Goal: Task Accomplishment & Management: Manage account settings

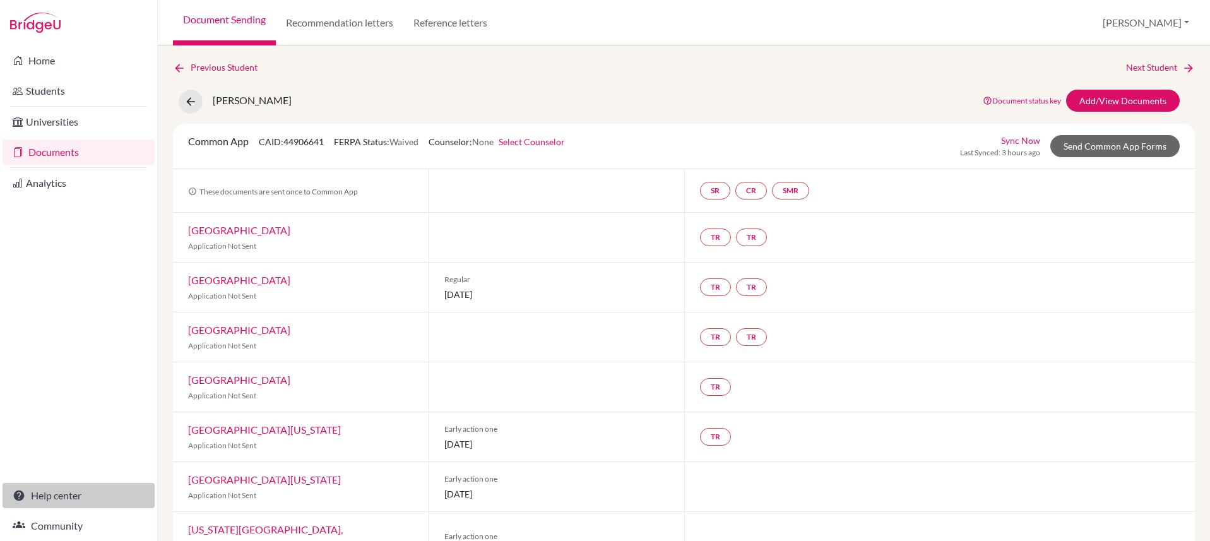
click at [60, 497] on link "Help center" at bounding box center [79, 495] width 152 height 25
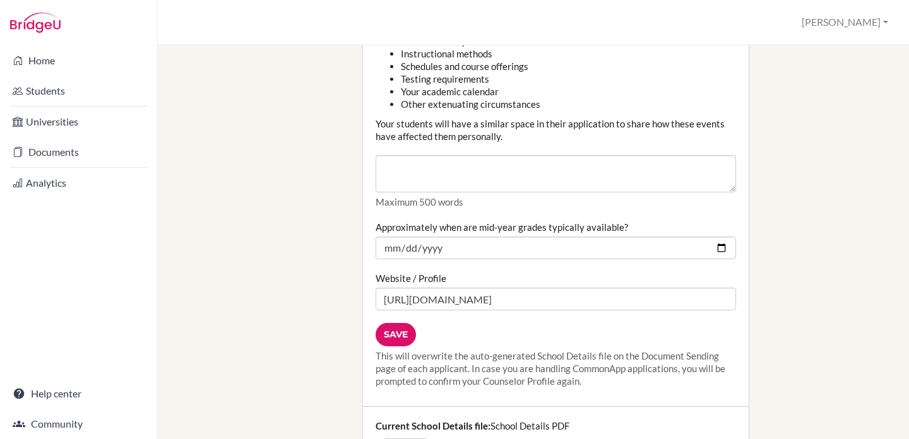
scroll to position [1557, 0]
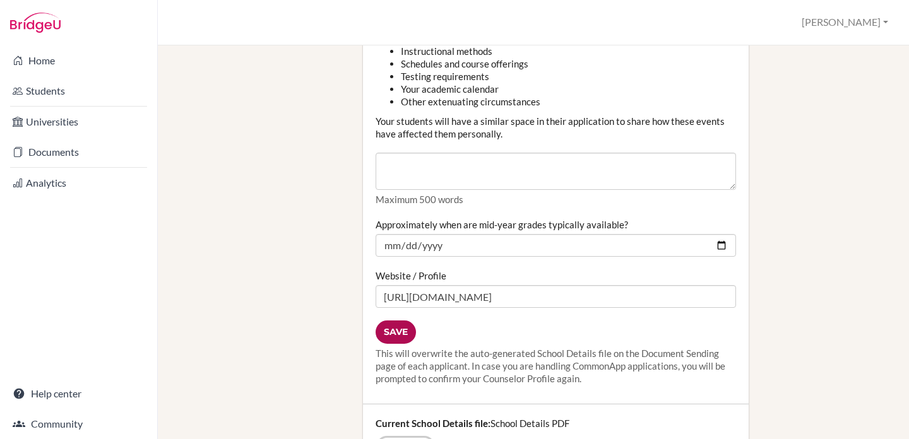
click at [391, 321] on input "Save" at bounding box center [395, 332] width 40 height 23
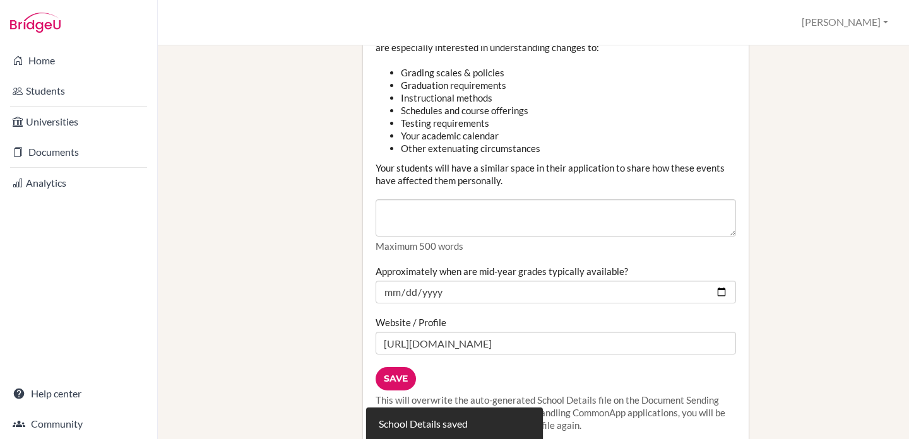
scroll to position [1707, 0]
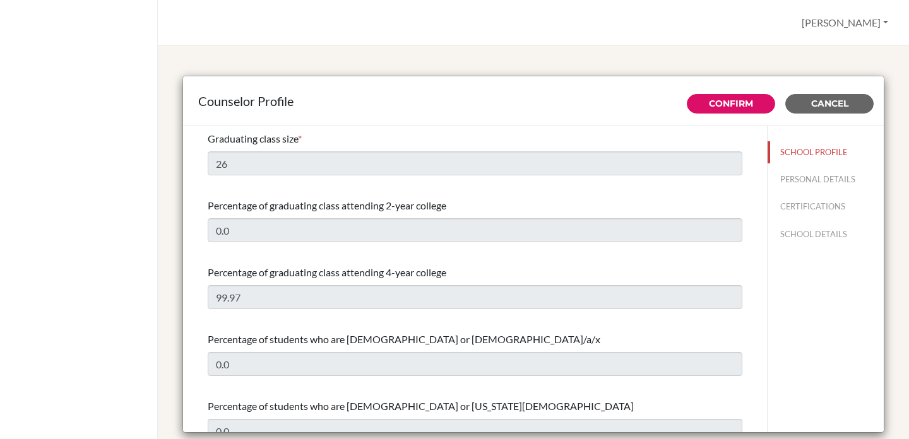
select select "0"
select select "353130"
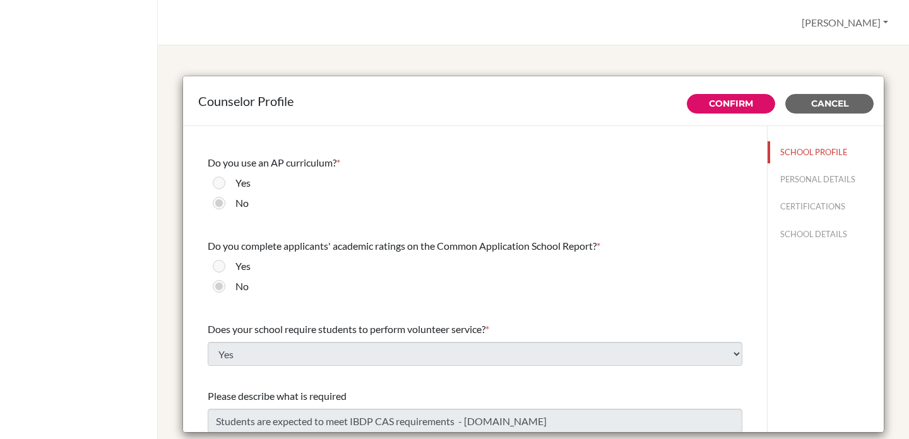
scroll to position [1473, 0]
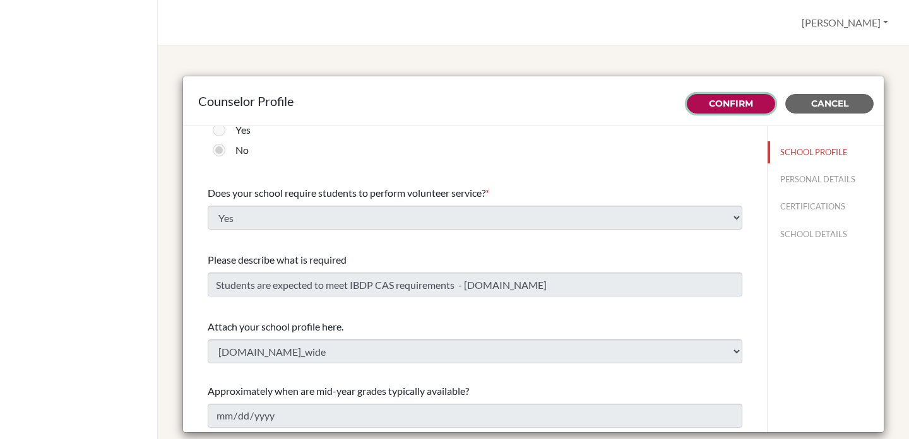
click at [720, 102] on link "Confirm" at bounding box center [731, 103] width 44 height 11
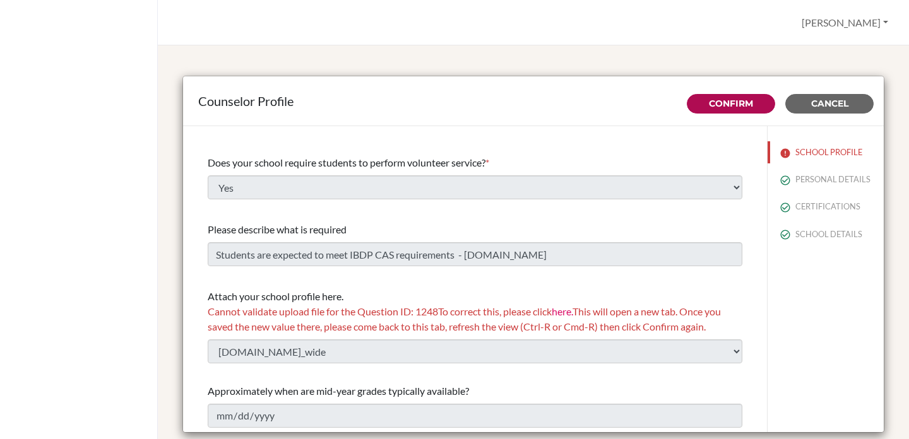
scroll to position [1518, 0]
click at [825, 104] on span "Cancel" at bounding box center [829, 103] width 37 height 11
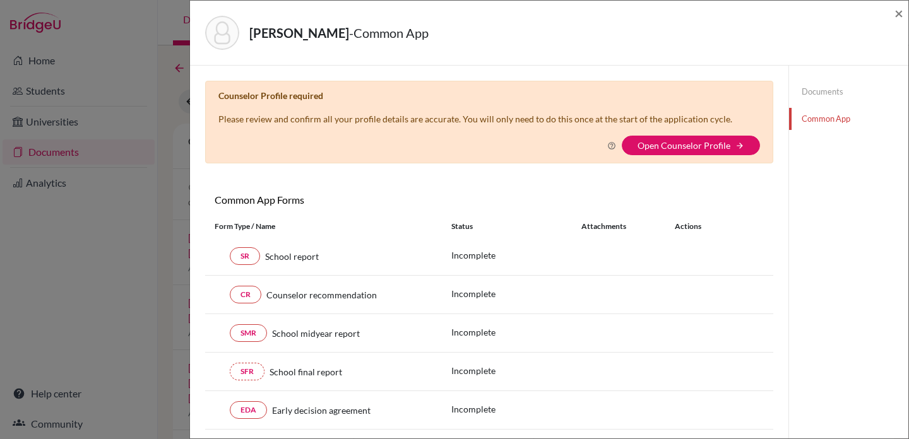
click at [821, 92] on link "Documents" at bounding box center [848, 92] width 119 height 22
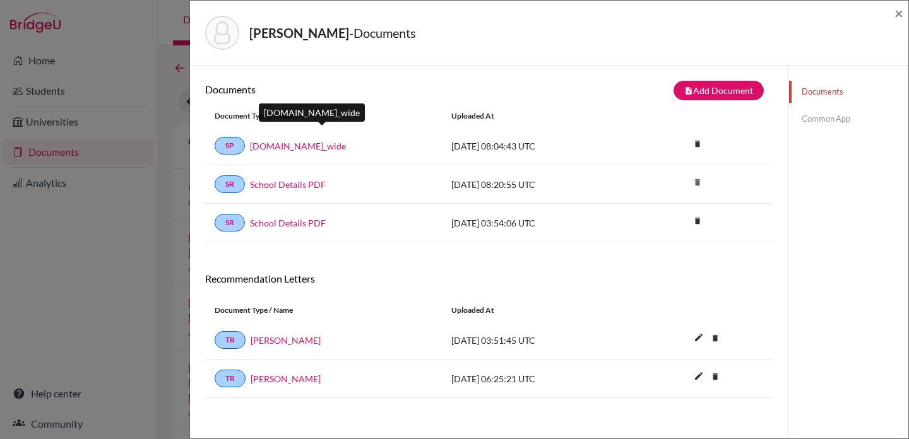
click at [345, 147] on link "[DOMAIN_NAME]_wide" at bounding box center [298, 145] width 96 height 13
click at [346, 147] on link "[DOMAIN_NAME]_wide" at bounding box center [298, 145] width 96 height 13
click at [319, 147] on link "[DOMAIN_NAME]_wide" at bounding box center [298, 145] width 96 height 13
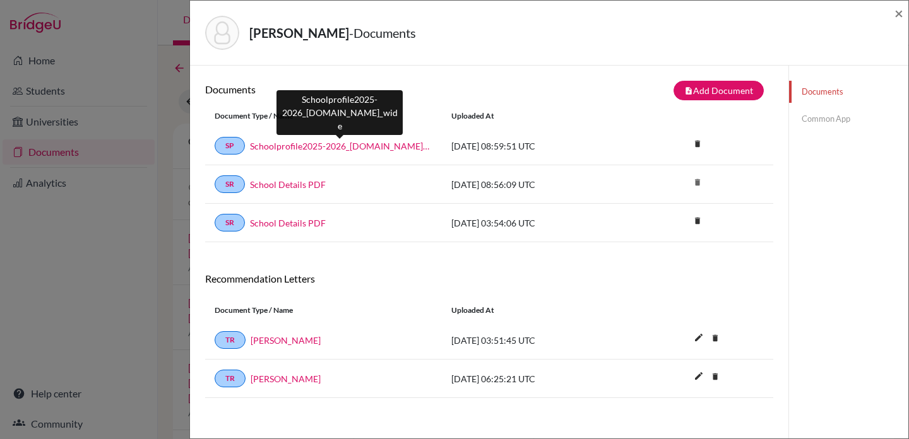
click at [367, 144] on link "Schoolprofile2025-2026_[DOMAIN_NAME]_wide" at bounding box center [341, 145] width 182 height 13
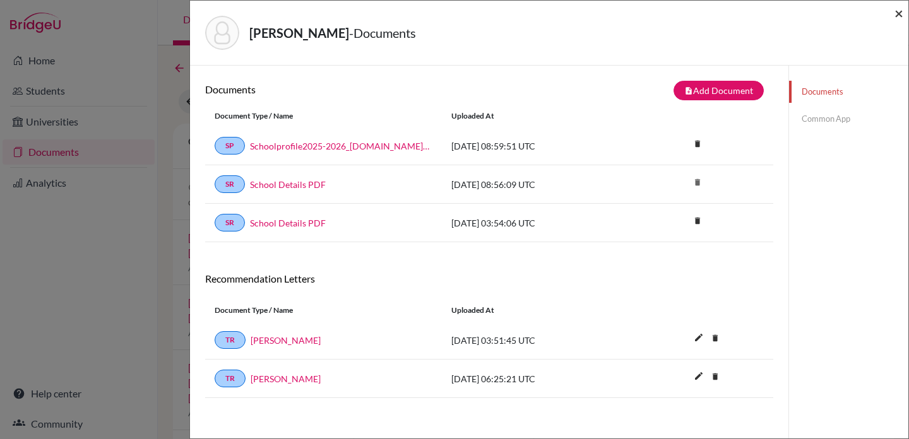
click at [895, 11] on span "×" at bounding box center [898, 13] width 9 height 18
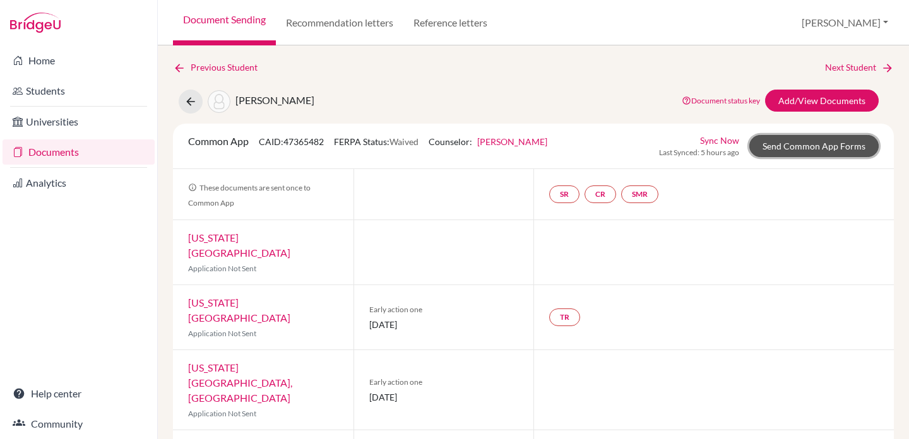
click at [798, 154] on link "Send Common App Forms" at bounding box center [813, 146] width 129 height 22
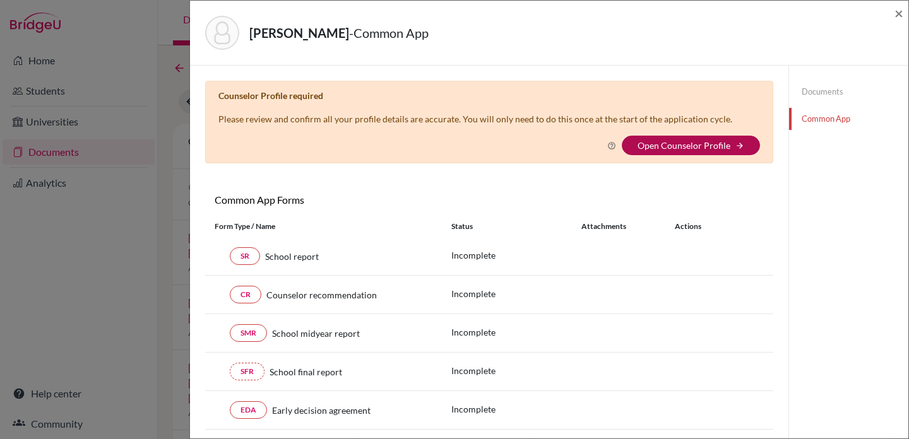
click at [681, 146] on link "Open Counselor Profile" at bounding box center [683, 145] width 93 height 11
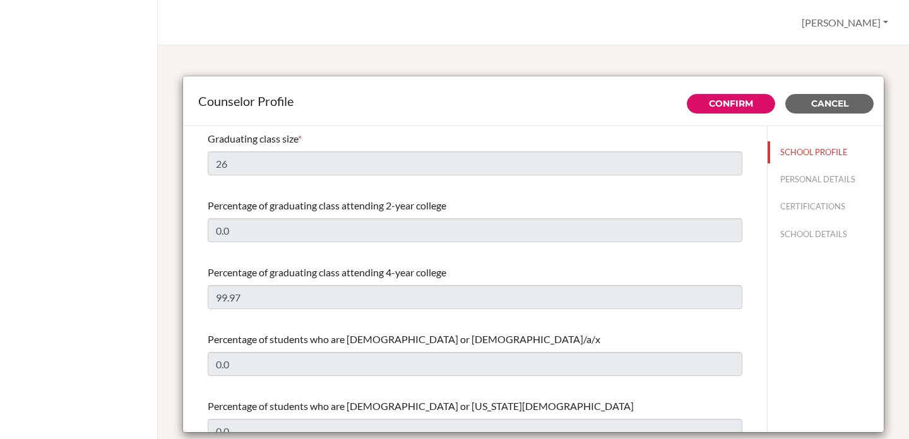
select select "0"
select select "353149"
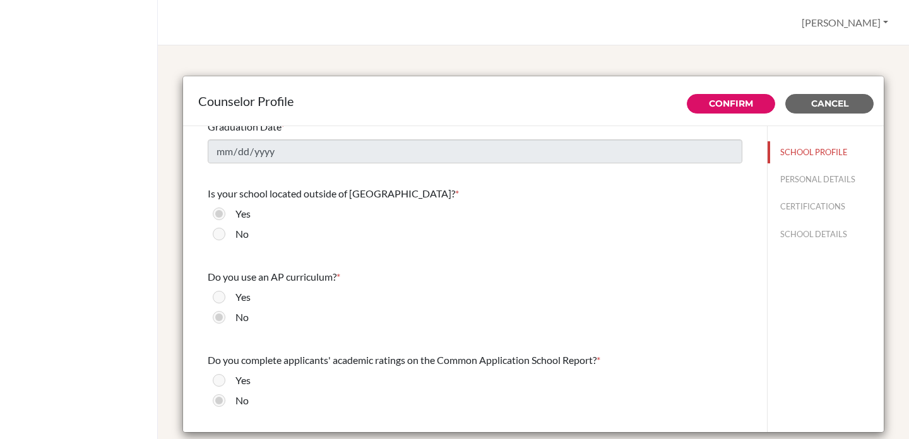
scroll to position [1473, 0]
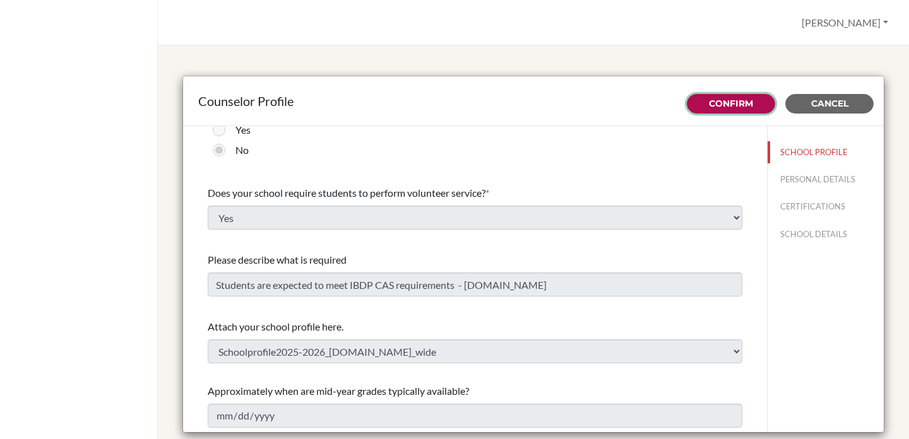
click at [732, 107] on link "Confirm" at bounding box center [731, 103] width 44 height 11
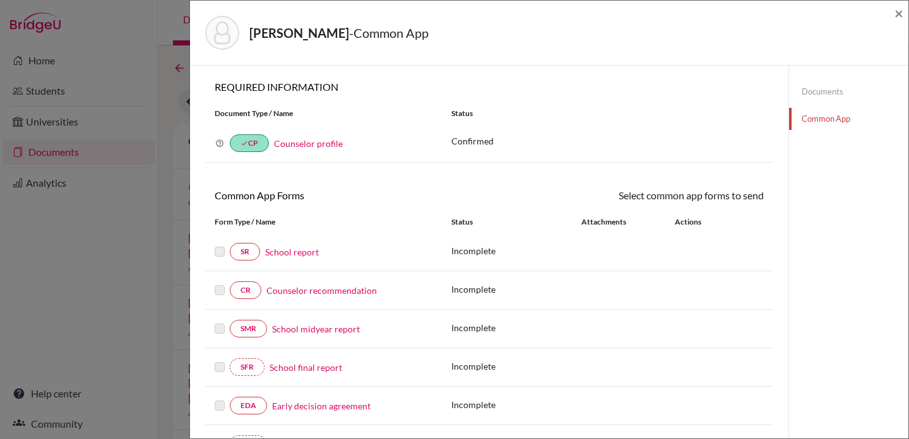
click at [811, 90] on link "Documents" at bounding box center [848, 92] width 119 height 22
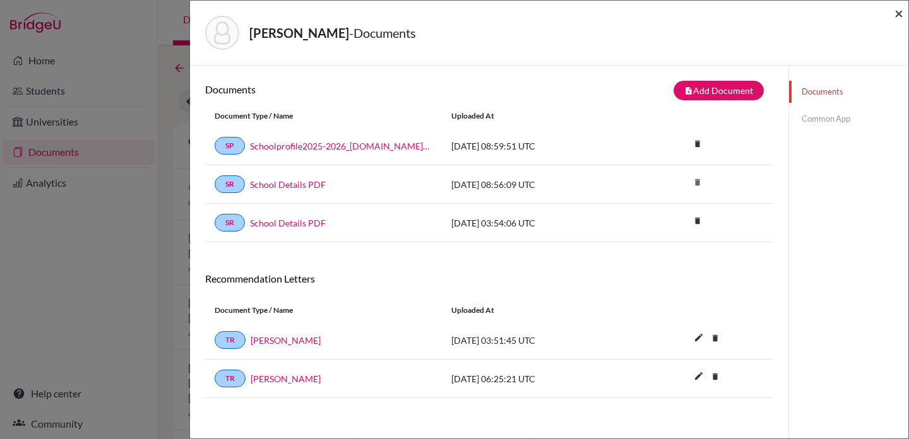
click at [900, 11] on span "×" at bounding box center [898, 13] width 9 height 18
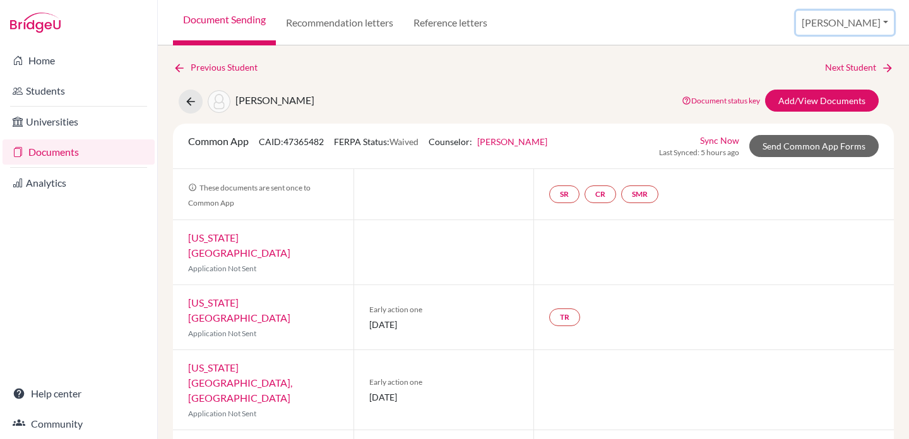
click at [857, 18] on button "[PERSON_NAME]" at bounding box center [845, 23] width 98 height 24
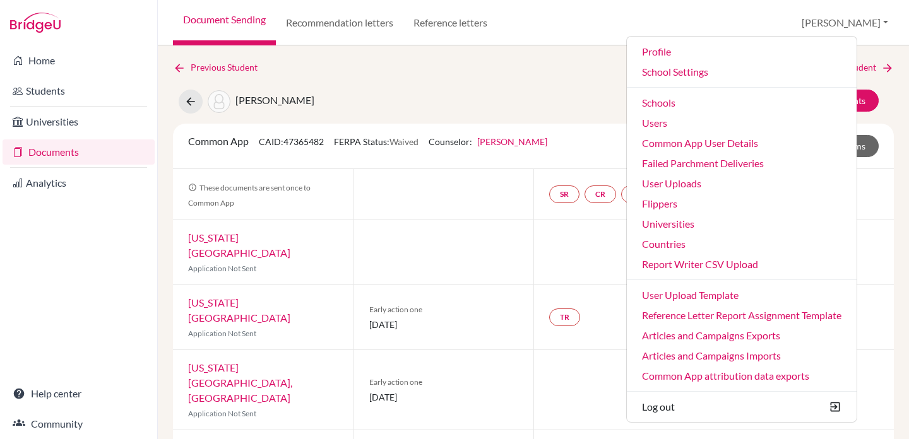
click at [96, 251] on div "Home Students Universities Documents Analytics Help center Community" at bounding box center [78, 242] width 157 height 394
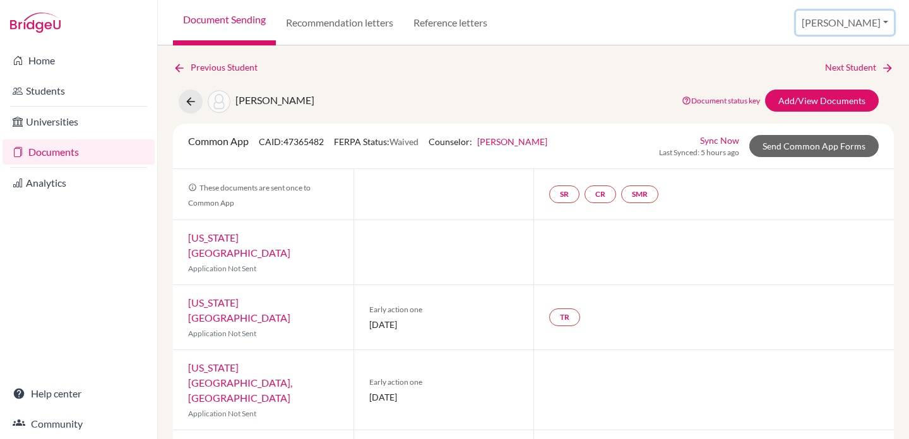
click at [864, 23] on button "[PERSON_NAME]" at bounding box center [845, 23] width 98 height 24
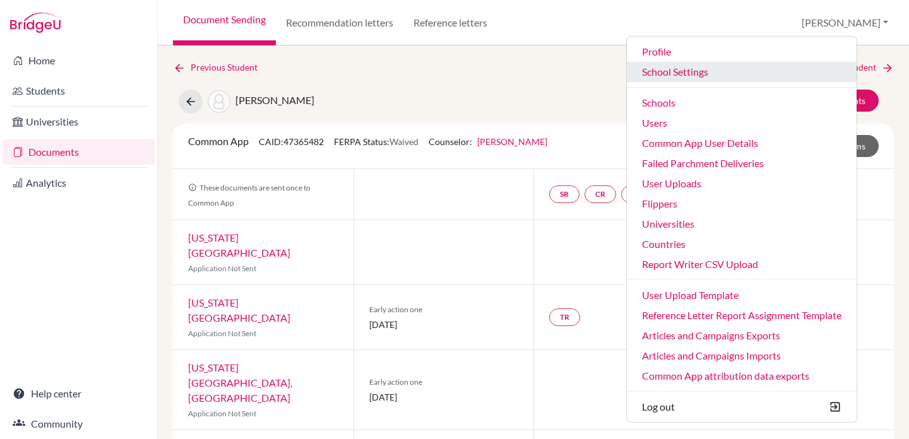
click at [763, 74] on link "School Settings" at bounding box center [742, 72] width 230 height 20
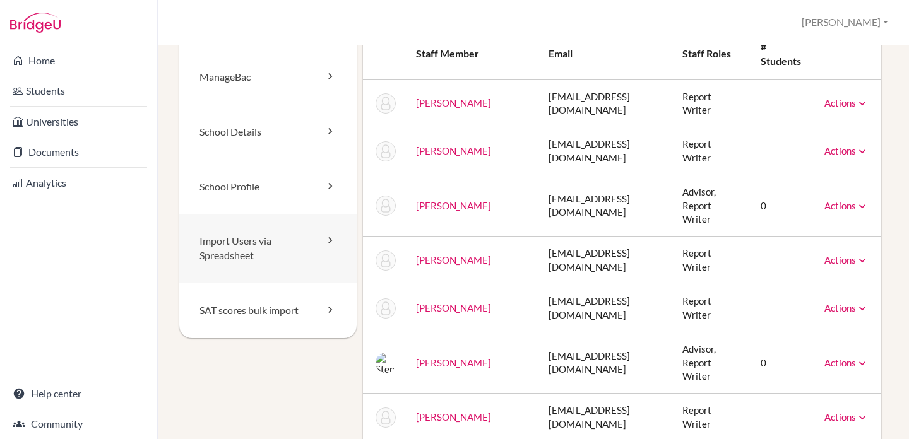
scroll to position [66, 0]
click at [326, 125] on icon at bounding box center [330, 130] width 13 height 13
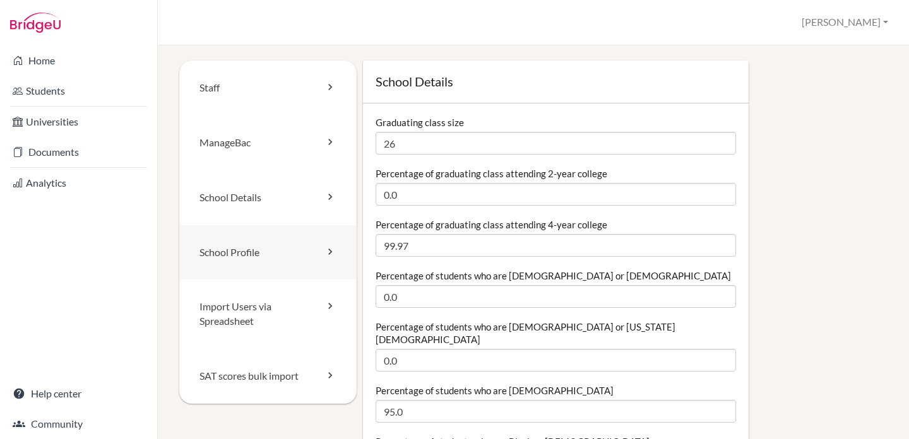
click at [331, 249] on icon at bounding box center [330, 251] width 13 height 13
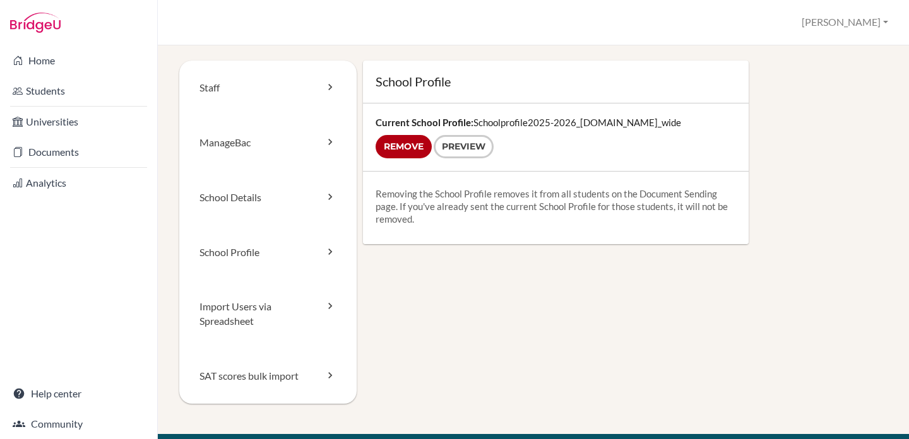
click at [611, 122] on div "Current School Profile: Schoolprofile2025-2026_compressed.school_wide Remove Pr…" at bounding box center [556, 137] width 386 height 68
drag, startPoint x: 579, startPoint y: 121, endPoint x: 659, endPoint y: 121, distance: 80.1
click at [659, 121] on div "Current School Profile: Schoolprofile2025-2026_compressed.school_wide Remove Pr…" at bounding box center [556, 137] width 386 height 68
click at [325, 198] on icon at bounding box center [330, 197] width 13 height 13
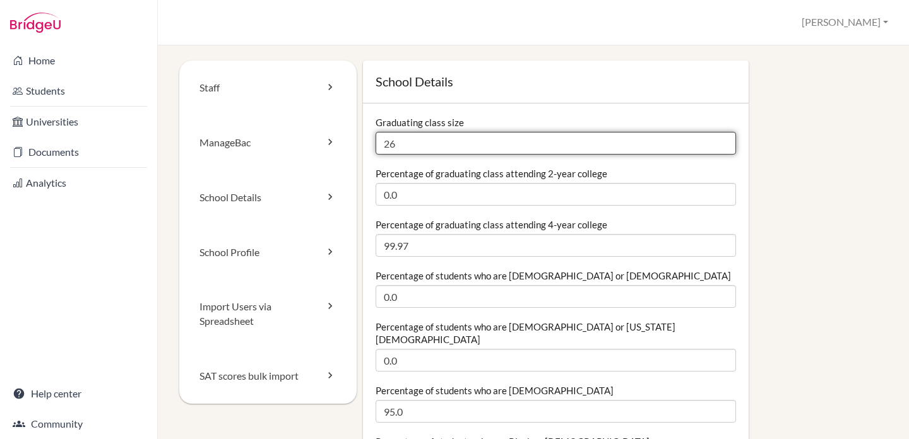
click at [398, 146] on input "26" at bounding box center [555, 143] width 360 height 23
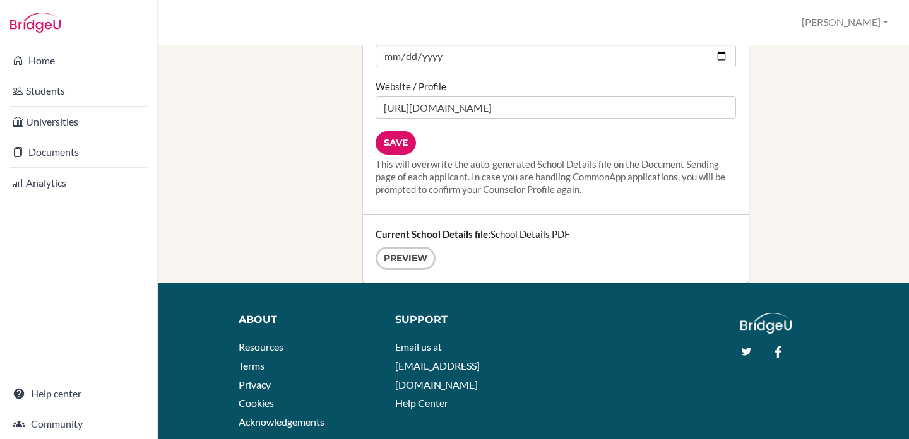
scroll to position [1784, 0]
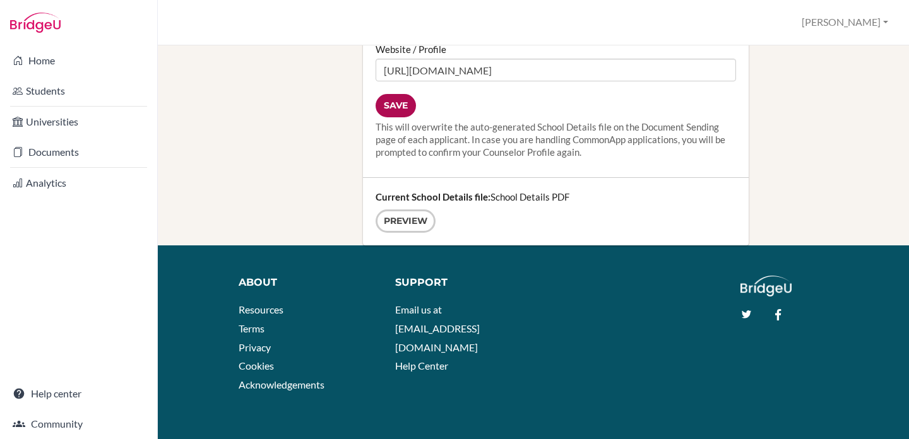
type input "25"
drag, startPoint x: 406, startPoint y: 98, endPoint x: 411, endPoint y: 107, distance: 10.0
click at [406, 98] on input "Save" at bounding box center [395, 105] width 40 height 23
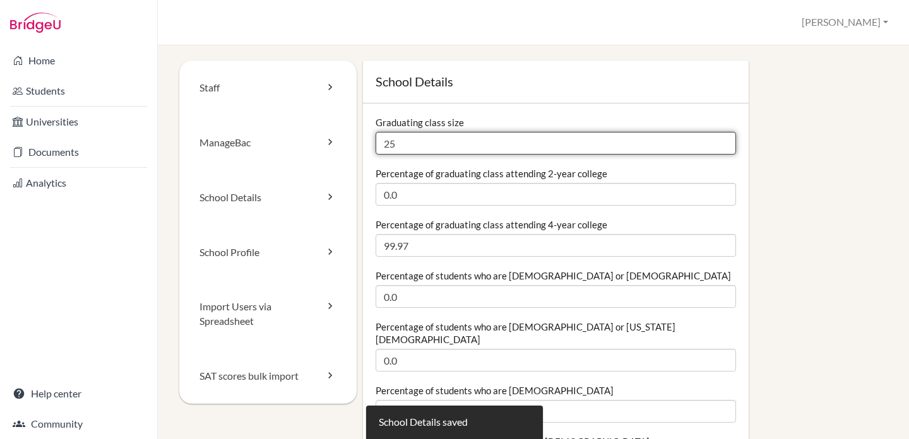
click at [408, 142] on input "25" at bounding box center [555, 143] width 360 height 23
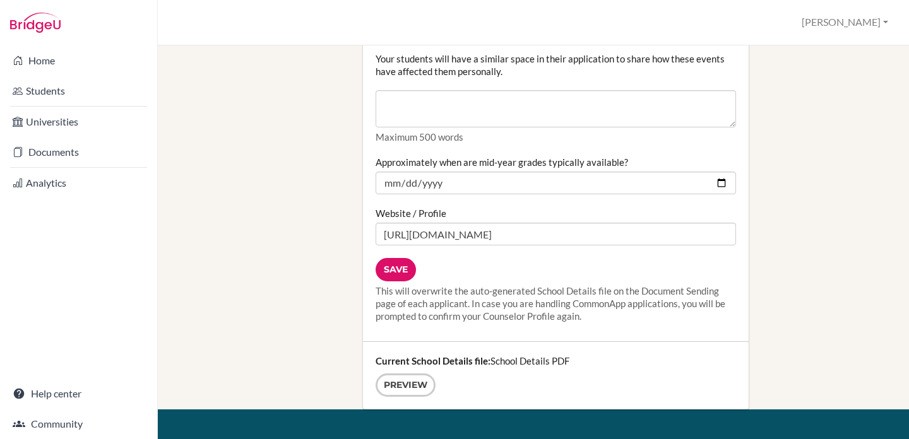
scroll to position [1692, 0]
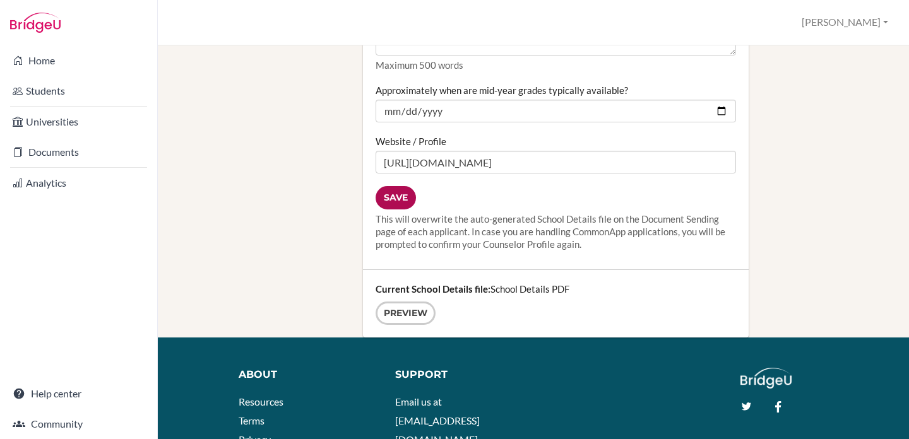
type input "26"
click at [389, 186] on input "Save" at bounding box center [395, 197] width 40 height 23
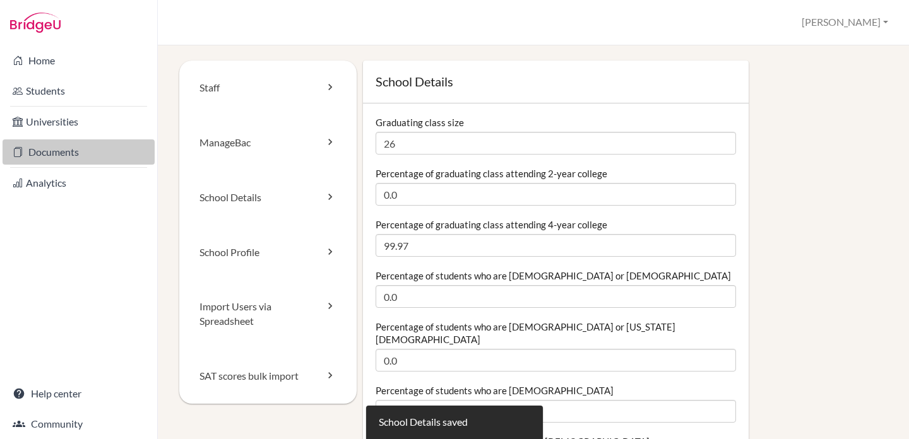
click at [61, 151] on link "Documents" at bounding box center [79, 151] width 152 height 25
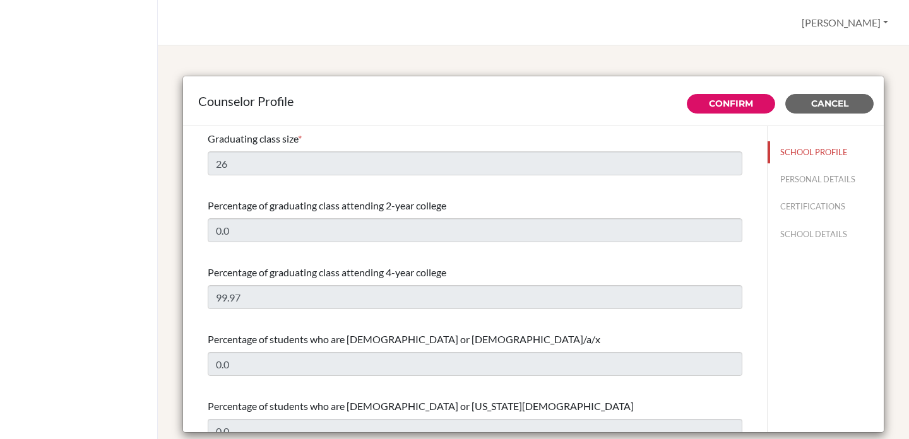
select select "0"
select select "353149"
click at [822, 106] on span "Cancel" at bounding box center [829, 103] width 37 height 11
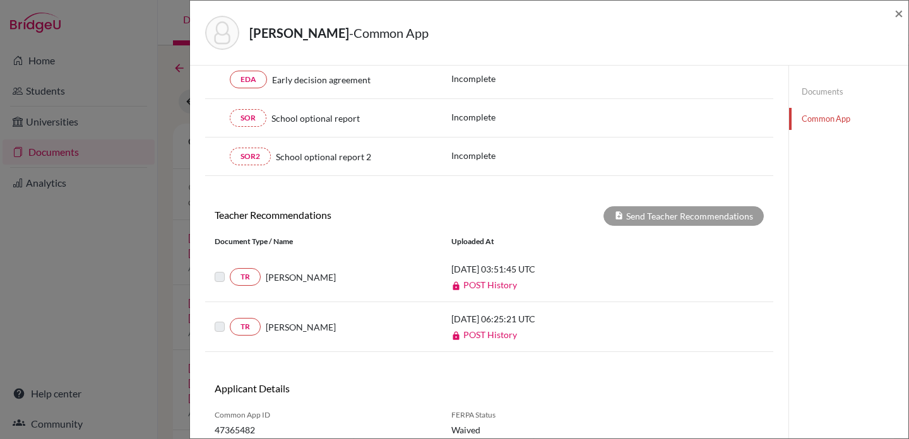
scroll to position [257, 0]
